Goal: Information Seeking & Learning: Check status

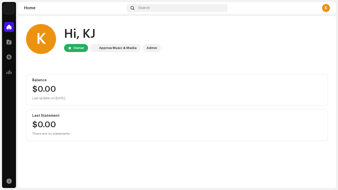
click at [112, 46] on div "Apprise Music & Media" at bounding box center [118, 48] width 38 height 6
click at [7, 42] on span at bounding box center [9, 42] width 5 height 4
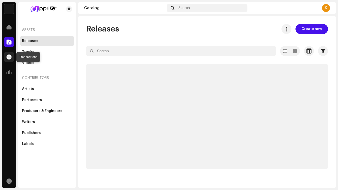
click at [10, 56] on span at bounding box center [9, 57] width 5 height 4
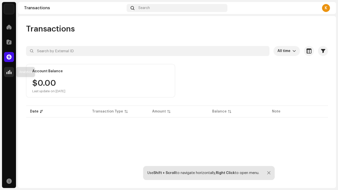
click at [10, 71] on span at bounding box center [9, 72] width 5 height 4
click at [9, 29] on span at bounding box center [9, 27] width 5 height 4
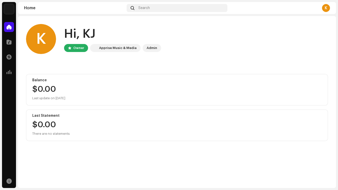
click at [9, 29] on span at bounding box center [9, 27] width 5 height 4
click at [10, 45] on div at bounding box center [9, 42] width 10 height 10
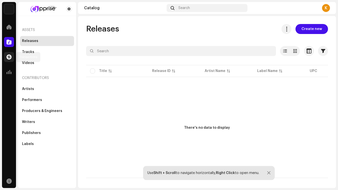
click at [10, 55] on span at bounding box center [9, 57] width 5 height 4
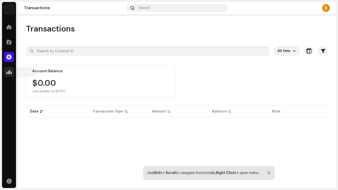
click at [7, 73] on span at bounding box center [9, 72] width 5 height 4
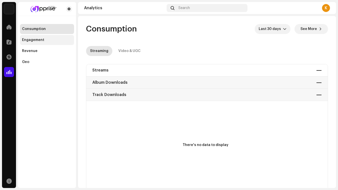
click at [29, 39] on div "Engagement" at bounding box center [33, 40] width 22 height 4
click at [31, 53] on div "Revenue" at bounding box center [47, 51] width 54 height 10
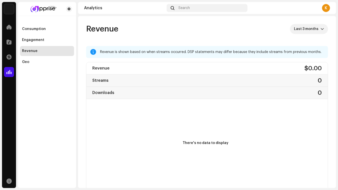
click at [131, 85] on div "Revenue $0.00 Streams 0 Downloads 0" at bounding box center [206, 80] width 241 height 37
click at [8, 26] on span at bounding box center [9, 27] width 5 height 4
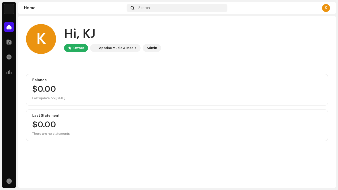
click at [327, 5] on div "K" at bounding box center [326, 8] width 8 height 8
